Goal: Find specific page/section: Find specific page/section

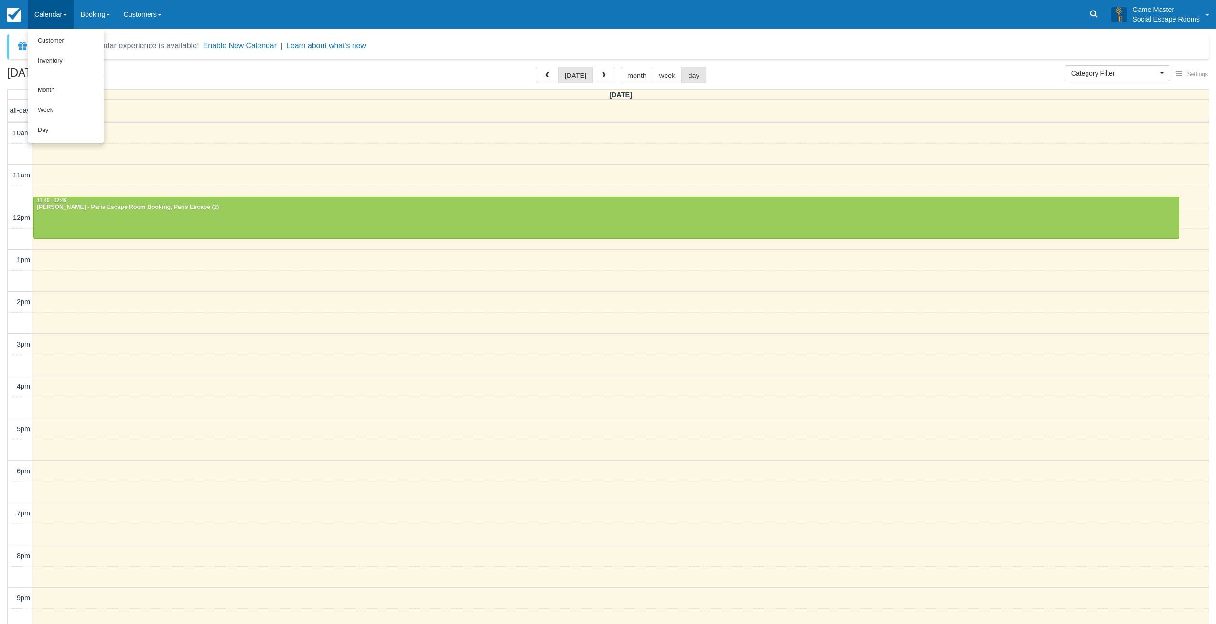
select select
click at [50, 126] on link "Day" at bounding box center [66, 130] width 76 height 20
select select
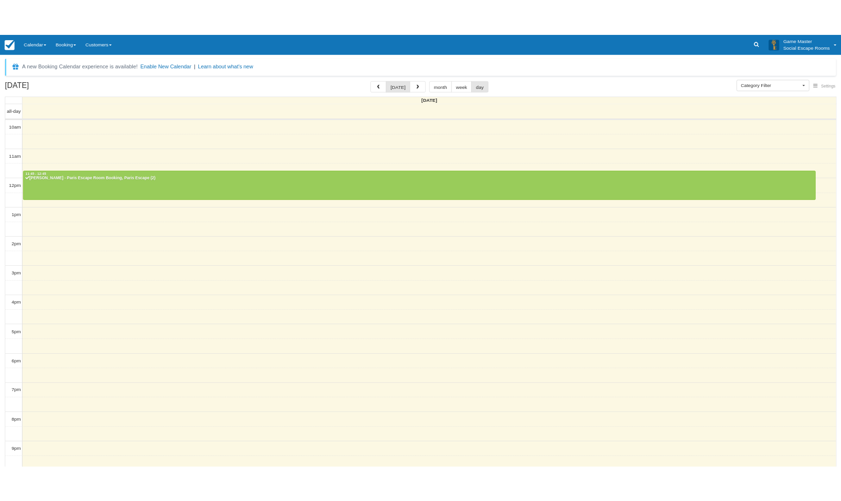
scroll to position [2, 0]
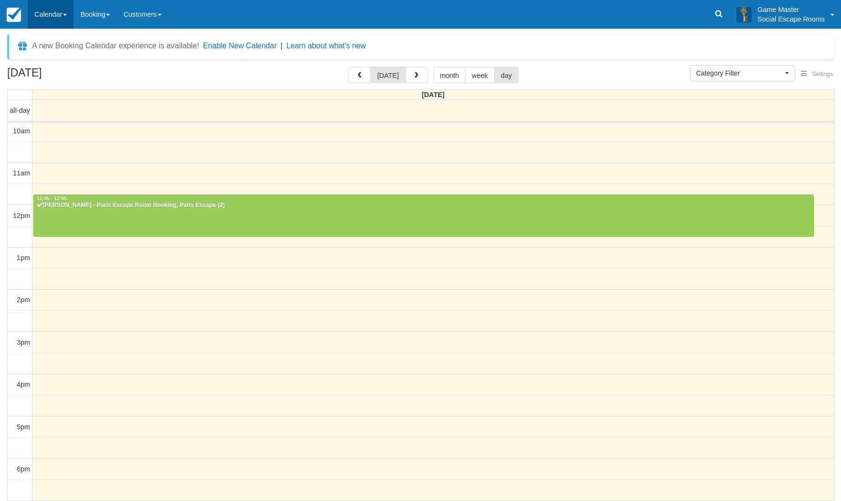
click at [52, 3] on link "Calendar" at bounding box center [51, 14] width 46 height 29
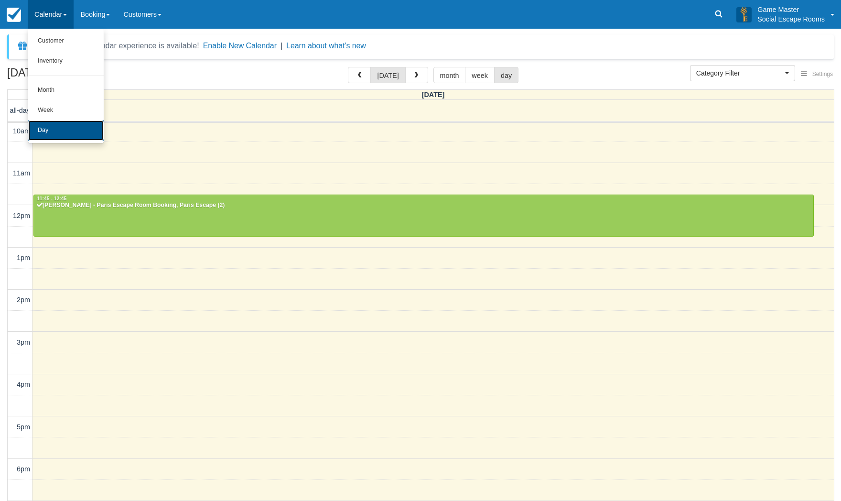
click at [42, 127] on link "Day" at bounding box center [66, 130] width 76 height 20
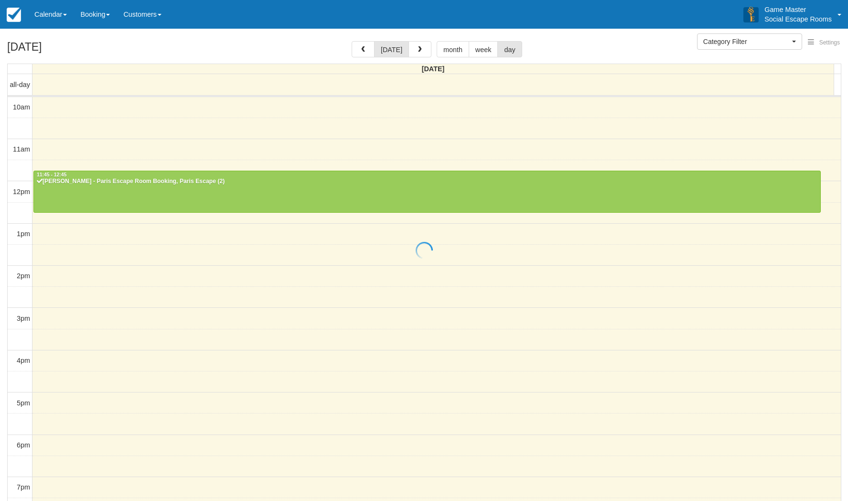
select select
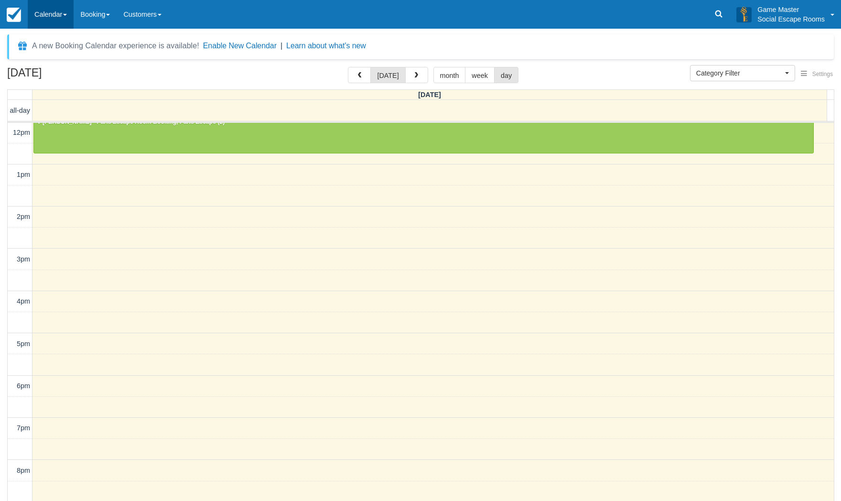
click at [52, 13] on link "Calendar" at bounding box center [51, 14] width 46 height 29
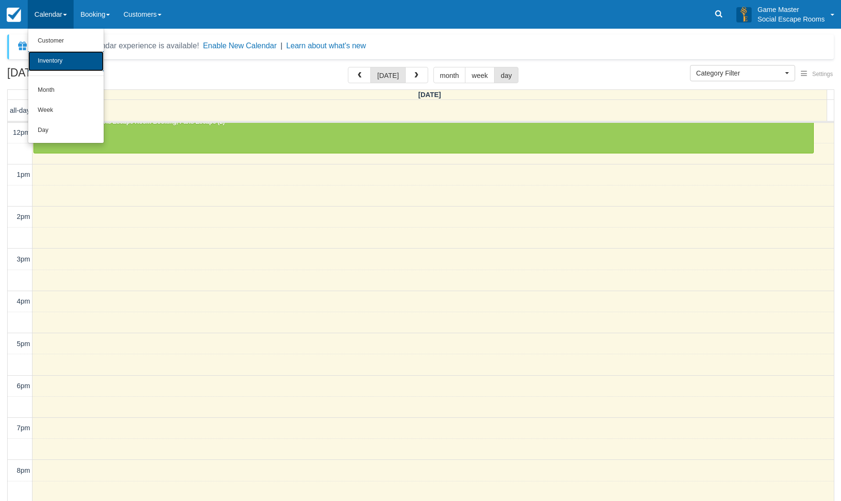
click at [64, 55] on link "Inventory" at bounding box center [66, 61] width 76 height 20
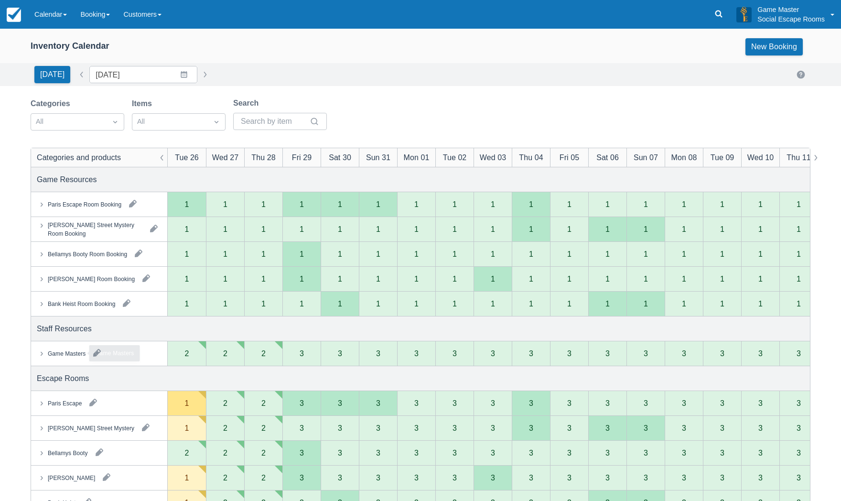
click at [49, 354] on div "Game Masters" at bounding box center [67, 353] width 38 height 9
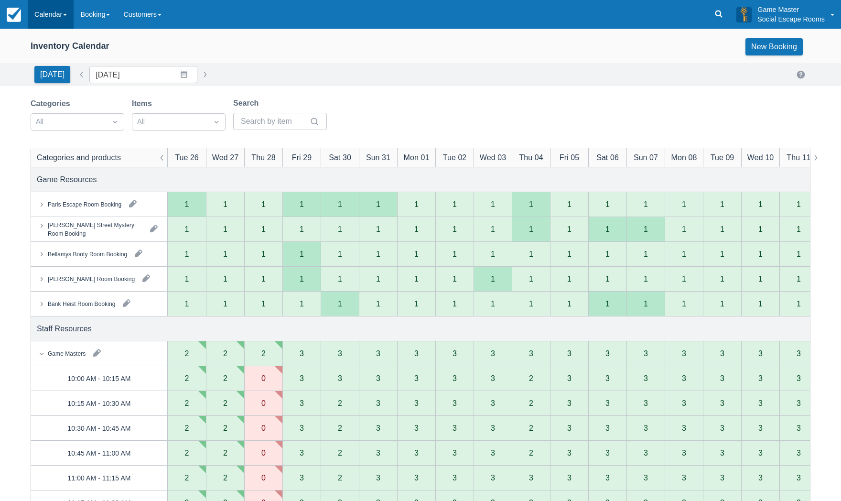
click at [54, 23] on link "Calendar" at bounding box center [51, 14] width 46 height 29
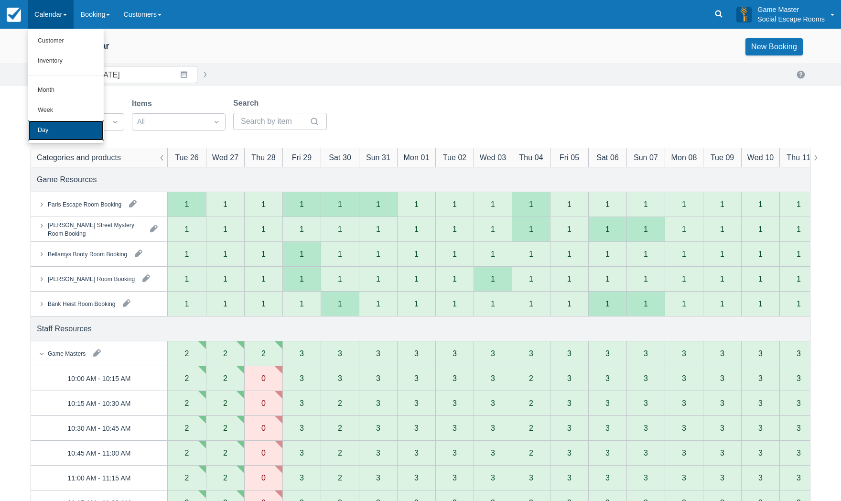
click at [52, 129] on link "Day" at bounding box center [66, 130] width 76 height 20
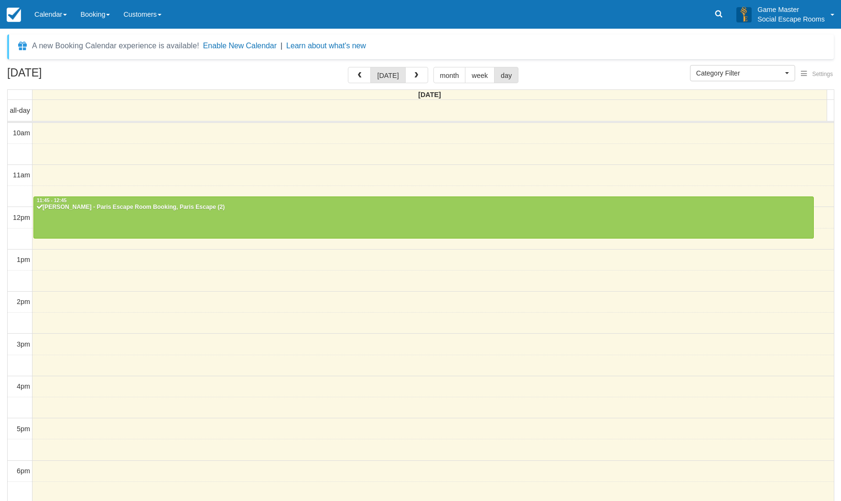
select select
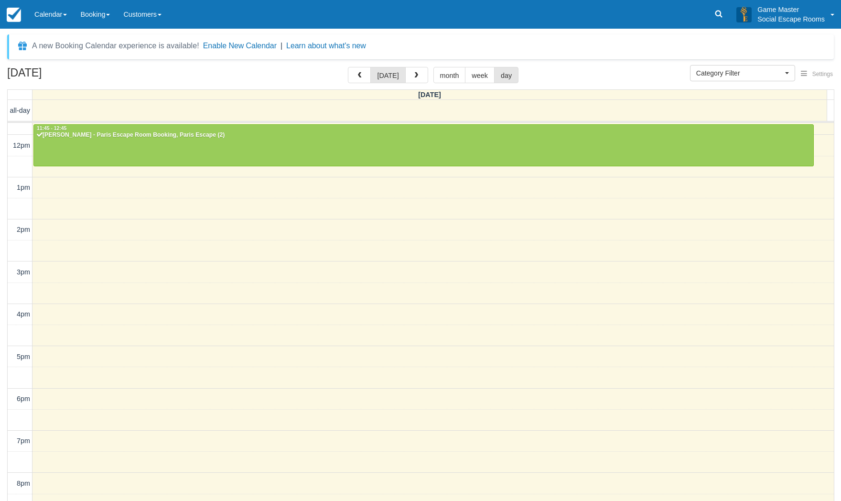
scroll to position [121, 0]
